Goal: Book appointment/travel/reservation

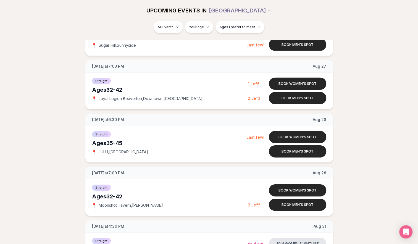
scroll to position [1018, 0]
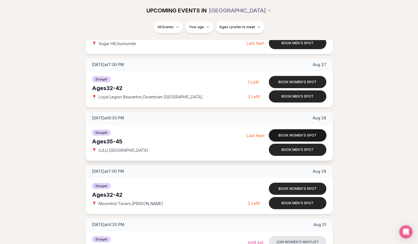
click at [279, 135] on button "Book women's spot" at bounding box center [298, 135] width 58 height 12
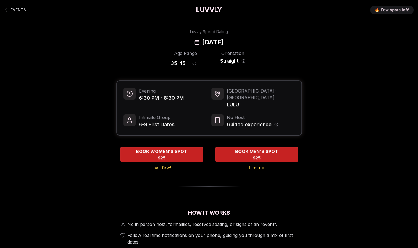
click at [234, 101] on span "LULU" at bounding box center [261, 105] width 68 height 8
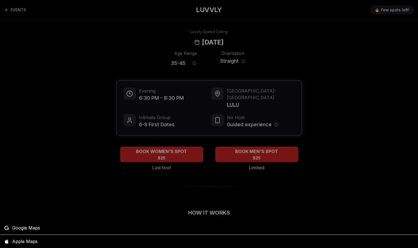
click at [233, 98] on div at bounding box center [209, 124] width 418 height 248
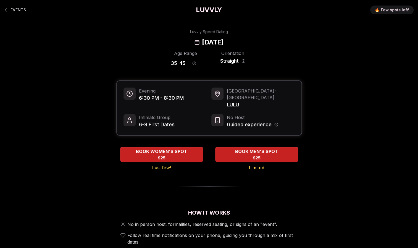
click at [234, 101] on span "LULU" at bounding box center [261, 105] width 68 height 8
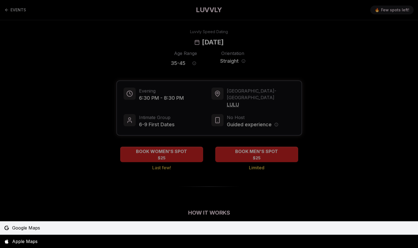
click at [38, 231] on span "Google Maps" at bounding box center [26, 228] width 28 height 7
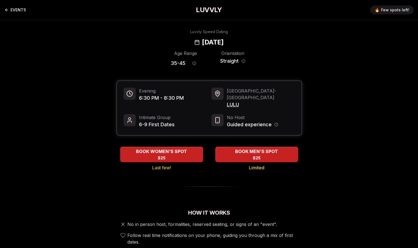
click at [15, 10] on link "EVENTS" at bounding box center [15, 9] width 22 height 11
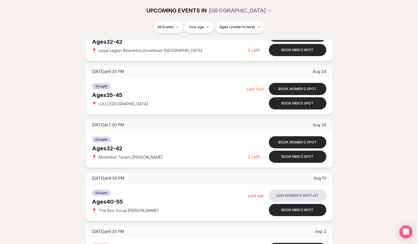
scroll to position [1073, 0]
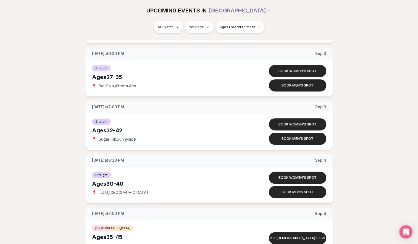
scroll to position [1349, 0]
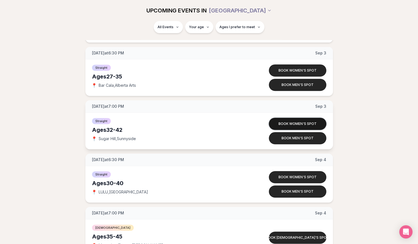
click at [314, 119] on button "Book women's spot" at bounding box center [298, 124] width 58 height 12
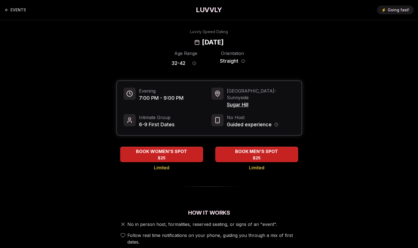
click at [243, 101] on span "Sugar Hill" at bounding box center [261, 105] width 68 height 8
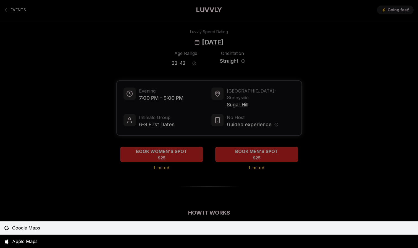
click at [38, 230] on span "Google Maps" at bounding box center [26, 228] width 28 height 7
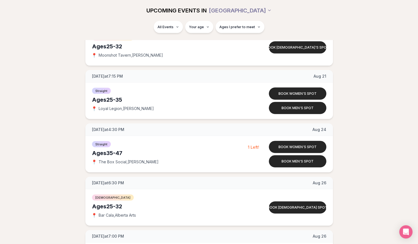
scroll to position [687, 0]
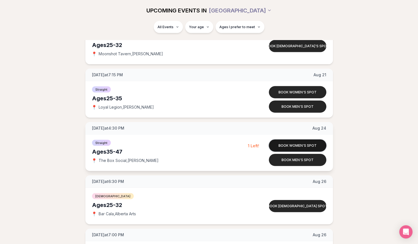
click at [287, 142] on button "Book women's spot" at bounding box center [298, 146] width 58 height 12
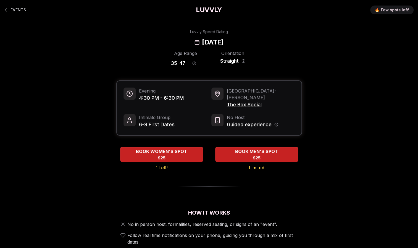
click at [260, 101] on span "The Box Social" at bounding box center [261, 105] width 68 height 8
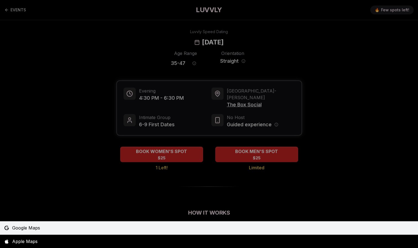
click at [31, 228] on span "Google Maps" at bounding box center [26, 228] width 28 height 7
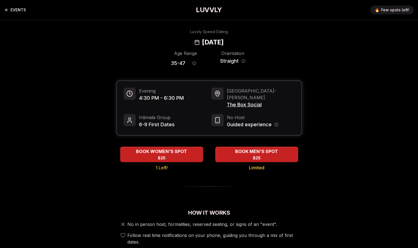
click at [19, 7] on link "EVENTS" at bounding box center [15, 9] width 22 height 11
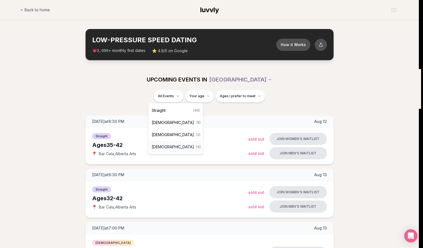
click at [169, 145] on div "[DEMOGRAPHIC_DATA] ( 4 )" at bounding box center [175, 147] width 53 height 12
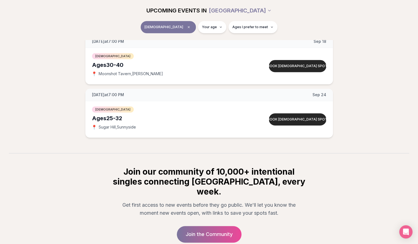
scroll to position [188, 0]
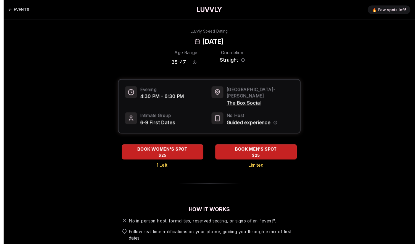
scroll to position [35, 0]
